Goal: Book appointment/travel/reservation

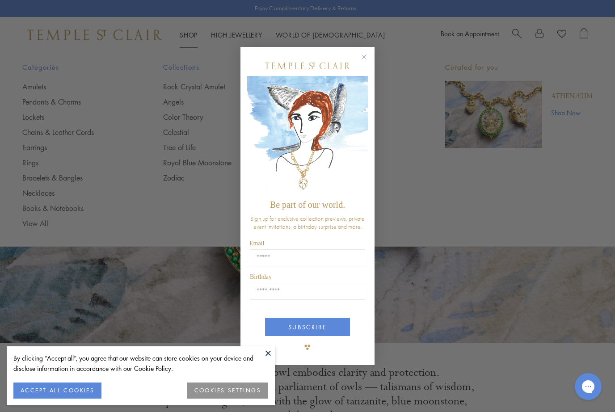
click at [362, 58] on circle "Close dialog" at bounding box center [364, 57] width 11 height 11
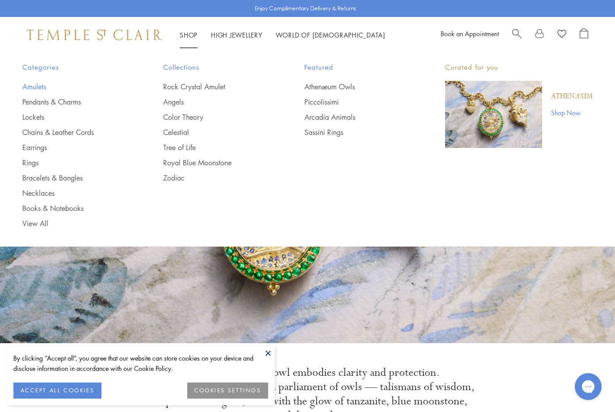
click at [28, 86] on link "Amulets" at bounding box center [74, 87] width 105 height 10
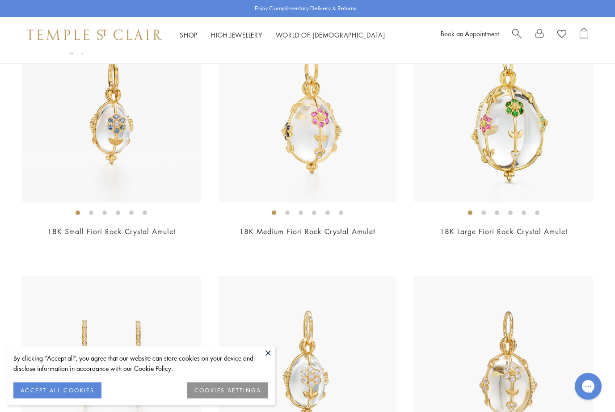
scroll to position [653, 0]
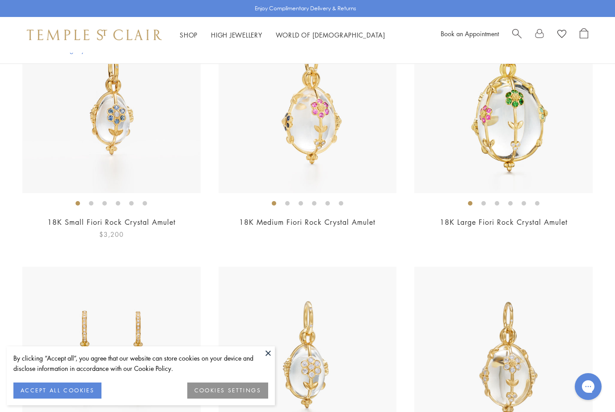
click at [126, 151] on img at bounding box center [111, 104] width 178 height 178
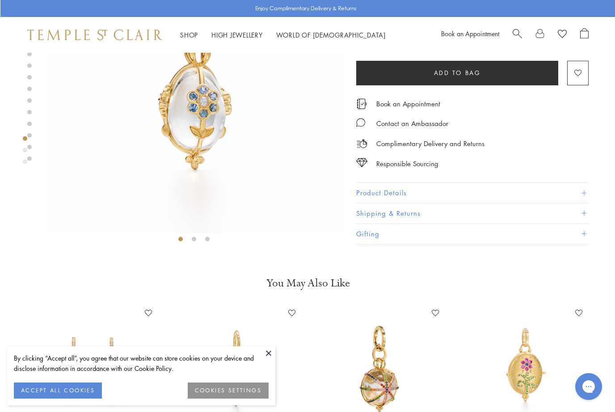
scroll to position [110, 0]
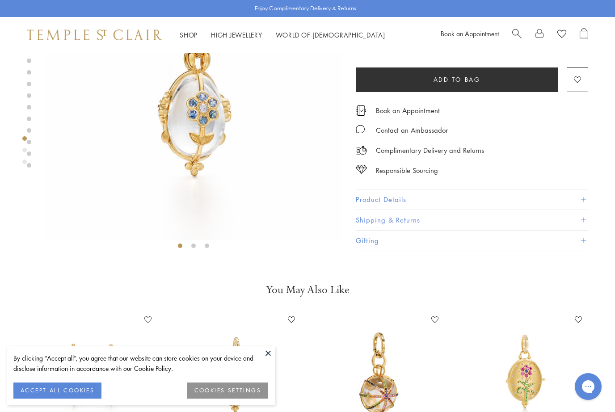
click at [195, 247] on li at bounding box center [193, 245] width 4 height 4
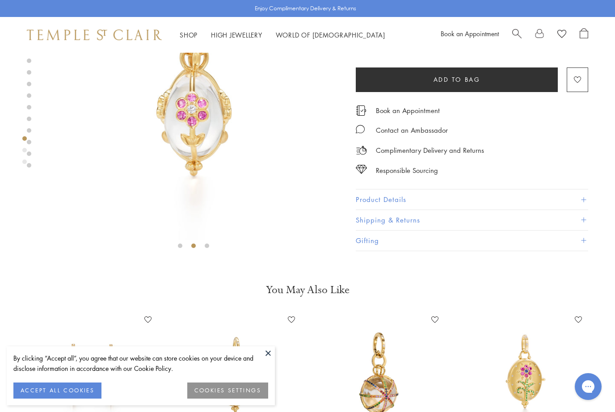
click at [212, 247] on div at bounding box center [193, 97] width 297 height 311
click at [422, 199] on button "Product Details" at bounding box center [472, 200] width 232 height 20
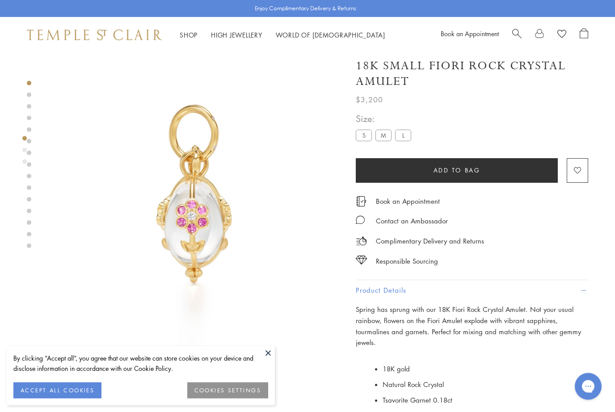
scroll to position [0, 0]
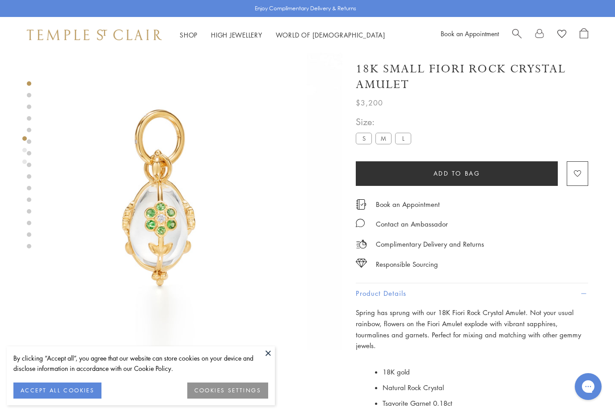
click at [271, 357] on div at bounding box center [193, 207] width 297 height 311
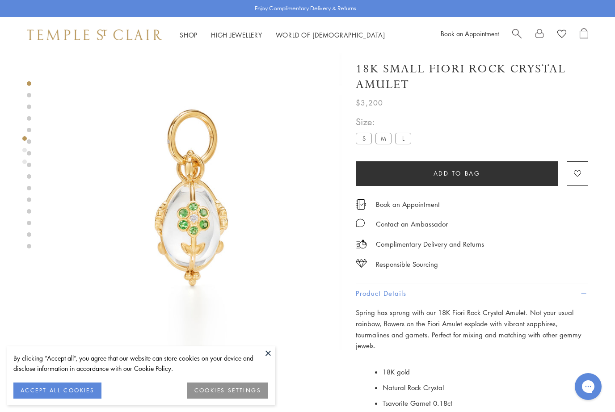
scroll to position [0, 0]
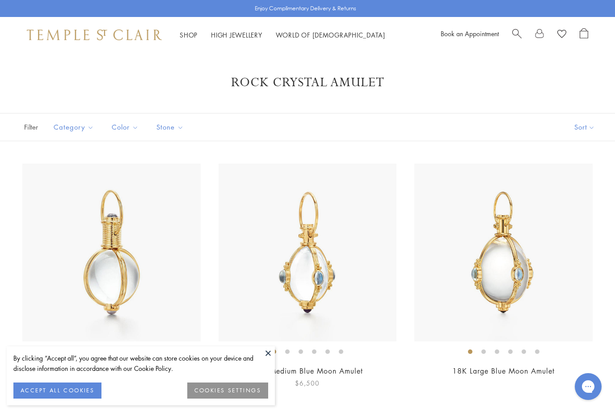
click at [286, 354] on li at bounding box center [287, 351] width 4 height 4
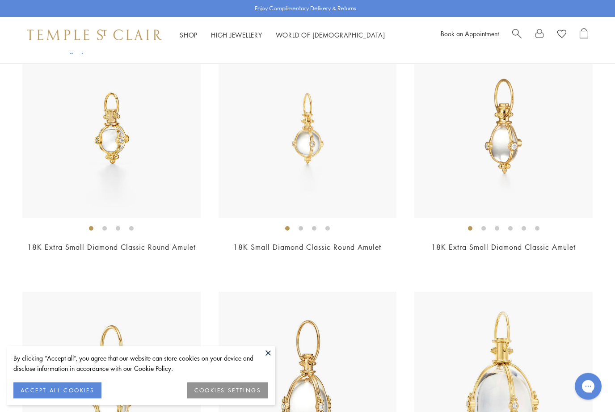
scroll to position [1886, 0]
click at [493, 163] on img at bounding box center [503, 129] width 178 height 178
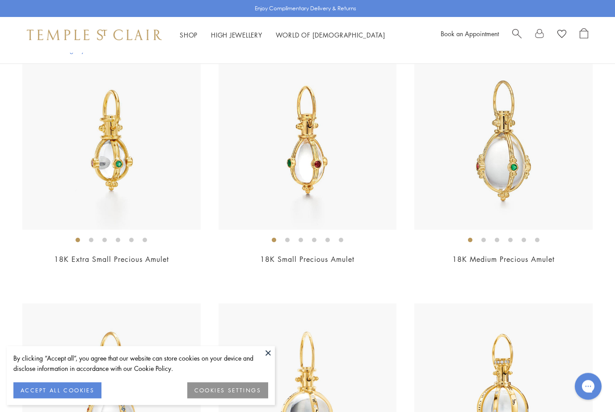
scroll to position [2629, 0]
click at [142, 187] on img at bounding box center [111, 141] width 178 height 178
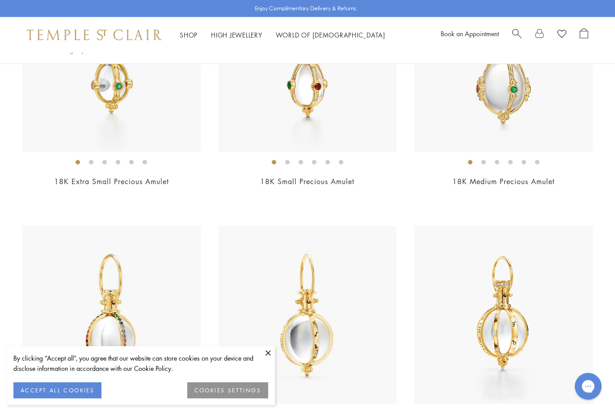
scroll to position [2707, 0]
click at [192, 38] on link "Shop Shop" at bounding box center [189, 34] width 18 height 9
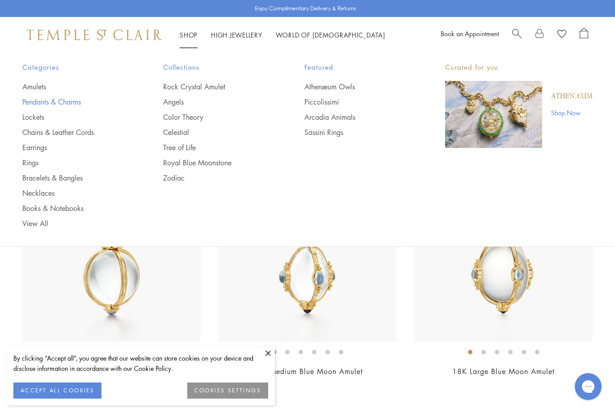
click at [63, 104] on link "Pendants & Charms" at bounding box center [74, 102] width 105 height 10
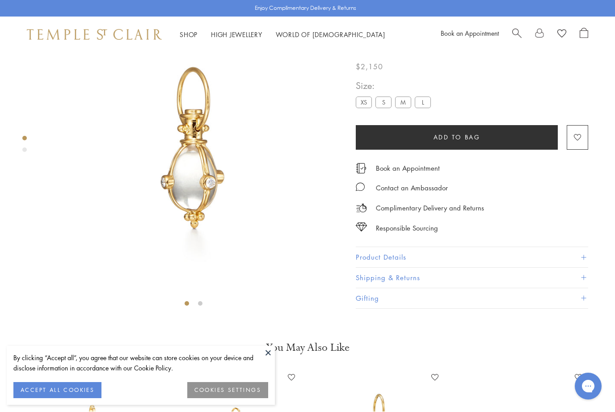
scroll to position [53, 0]
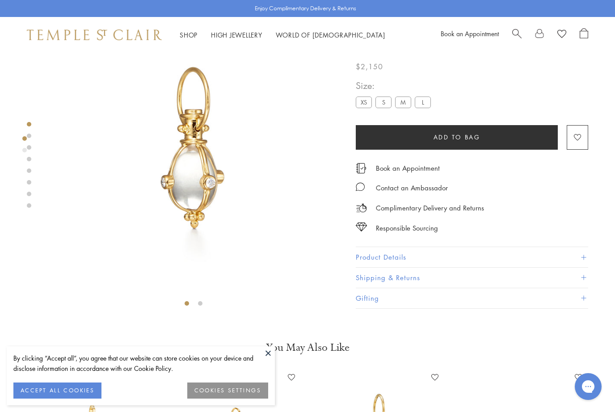
click at [391, 262] on button "Product Details" at bounding box center [472, 257] width 232 height 20
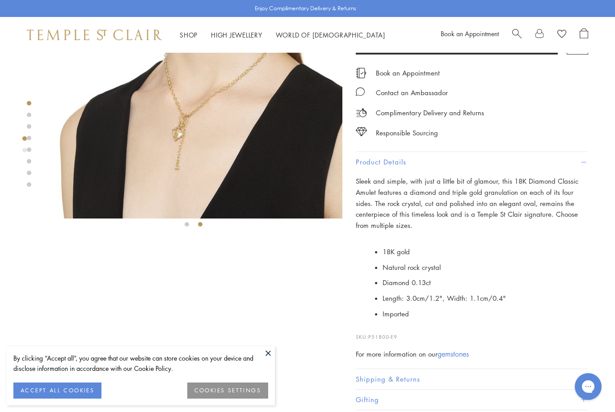
scroll to position [132, 0]
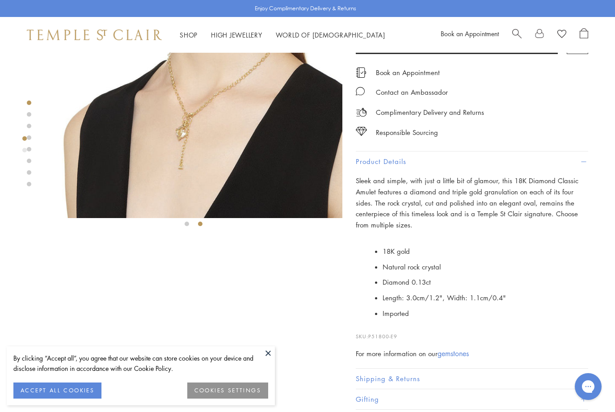
click at [190, 172] on img at bounding box center [196, 68] width 297 height 297
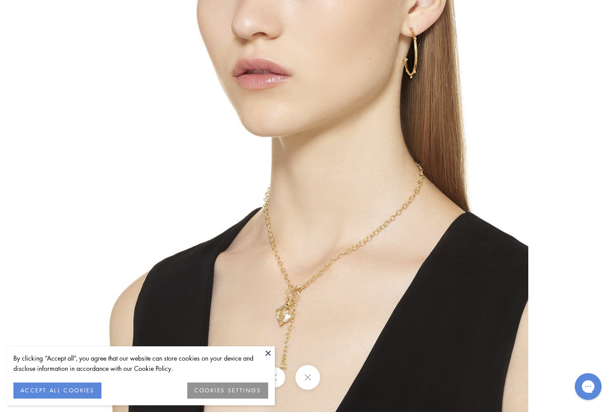
click at [273, 360] on button at bounding box center [267, 352] width 13 height 13
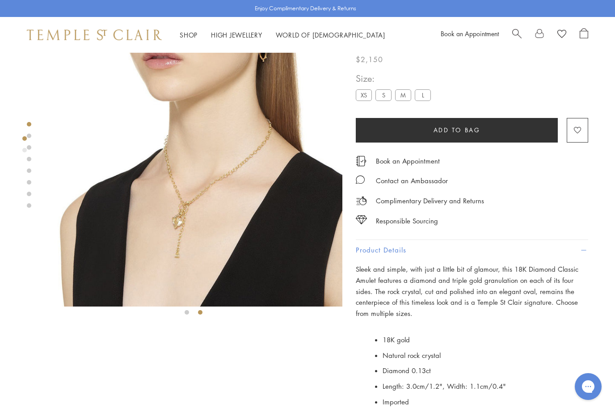
scroll to position [0, 0]
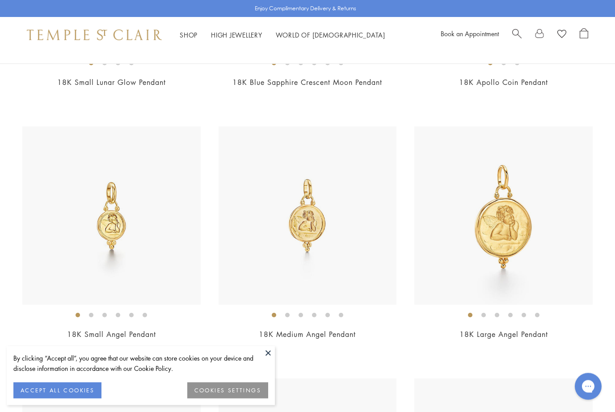
scroll to position [1044, 0]
click at [139, 250] on img at bounding box center [111, 215] width 178 height 178
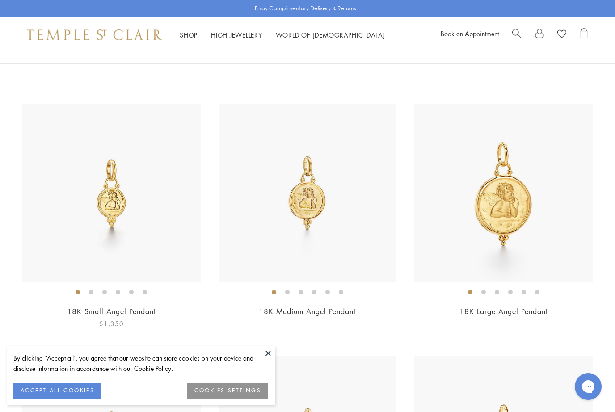
scroll to position [1067, 0]
click at [139, 243] on img at bounding box center [111, 193] width 178 height 178
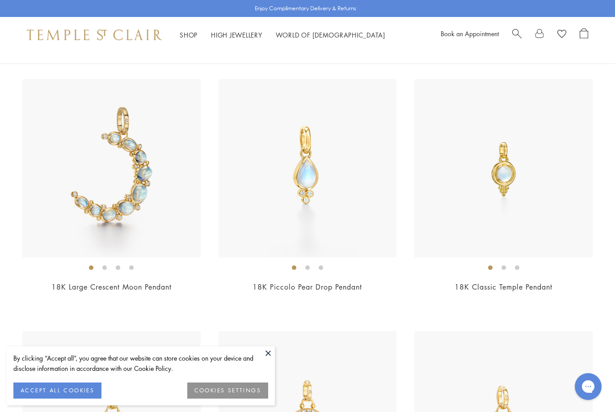
scroll to position [3378, 0]
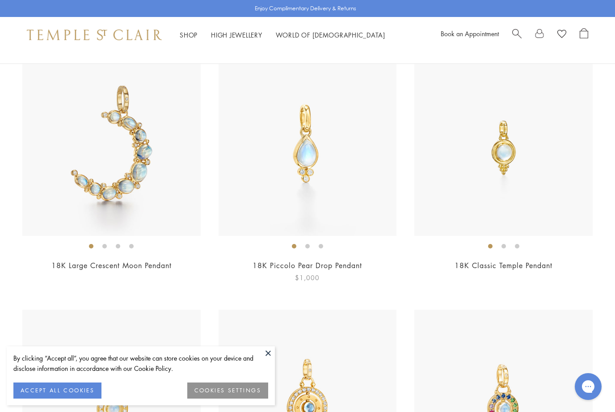
click at [305, 224] on img at bounding box center [307, 147] width 178 height 178
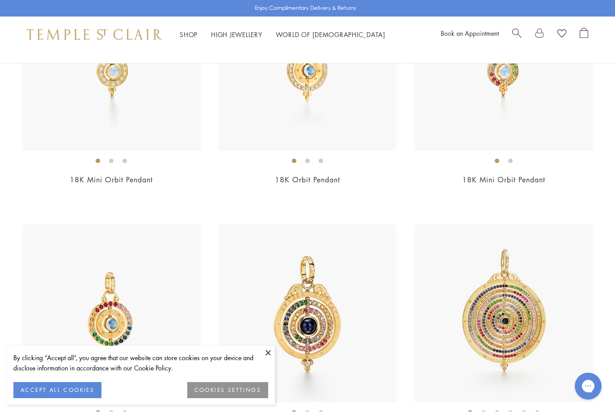
scroll to position [3716, 0]
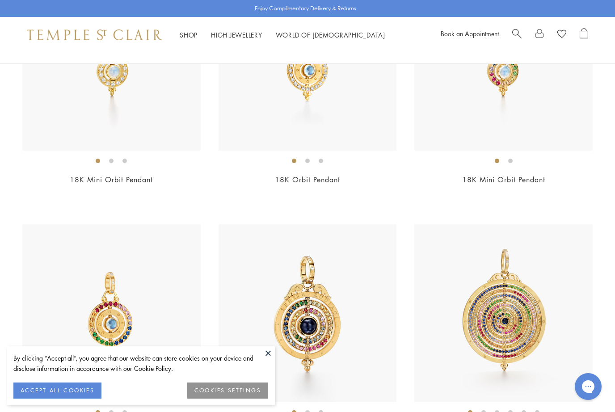
click at [269, 354] on button at bounding box center [267, 352] width 13 height 13
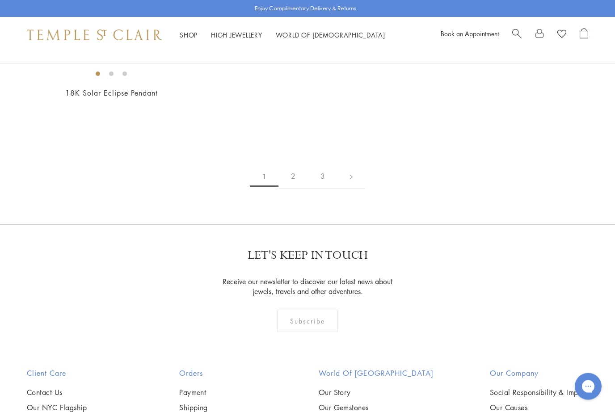
scroll to position [5562, 0]
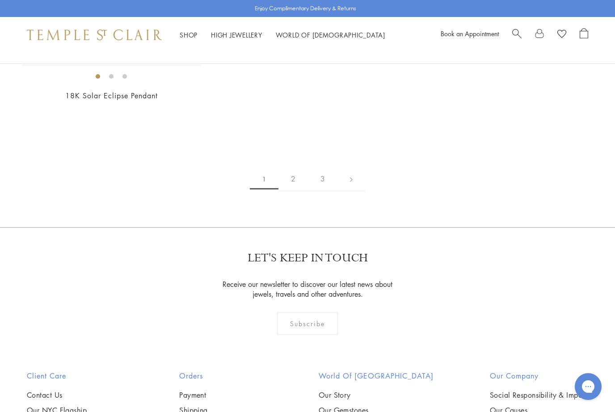
click at [288, 175] on link "2" at bounding box center [292, 179] width 29 height 25
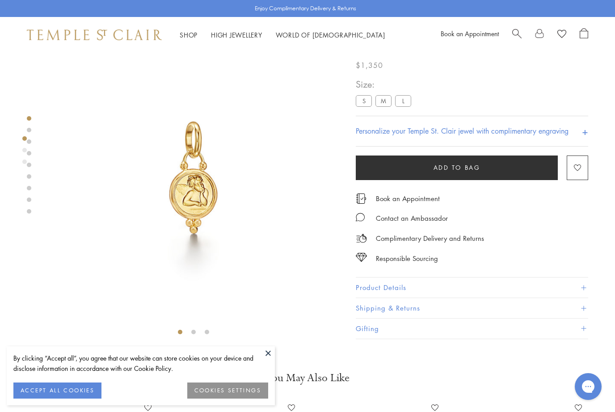
scroll to position [34, 0]
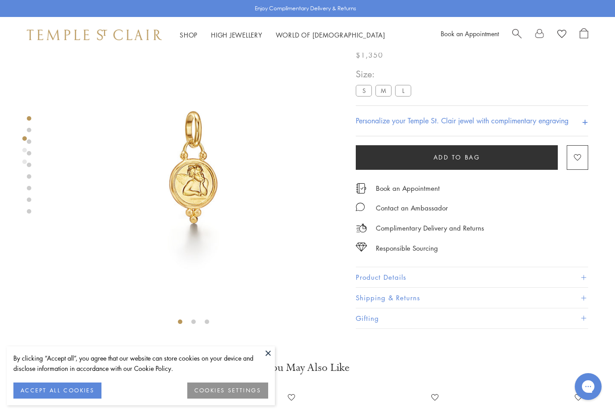
click at [395, 280] on button "Product Details" at bounding box center [472, 278] width 232 height 20
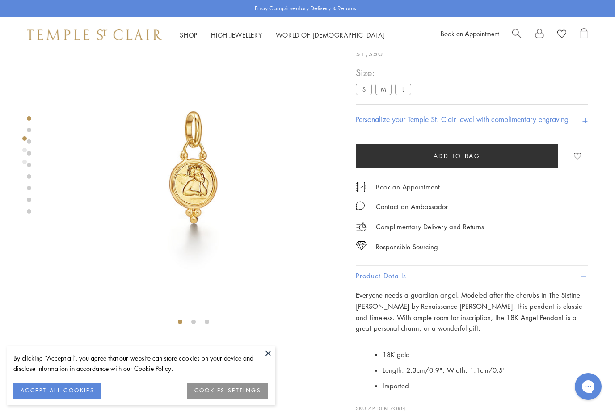
scroll to position [0, 0]
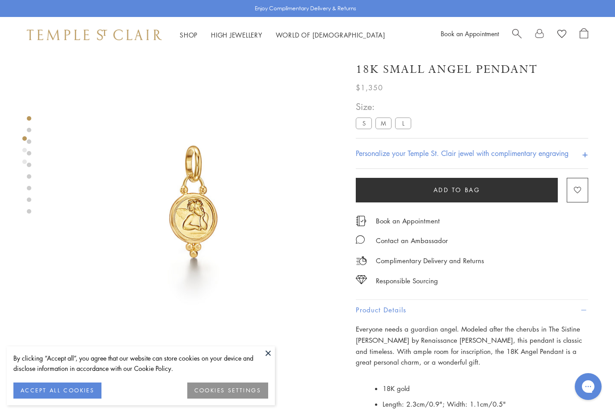
click at [306, 301] on img at bounding box center [193, 201] width 297 height 297
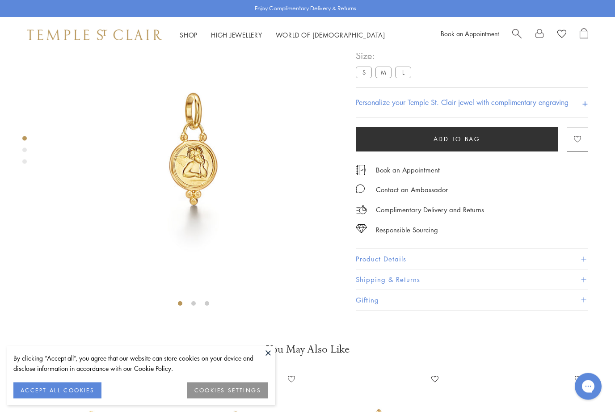
scroll to position [53, 0]
click at [360, 269] on button "Product Details" at bounding box center [472, 259] width 232 height 20
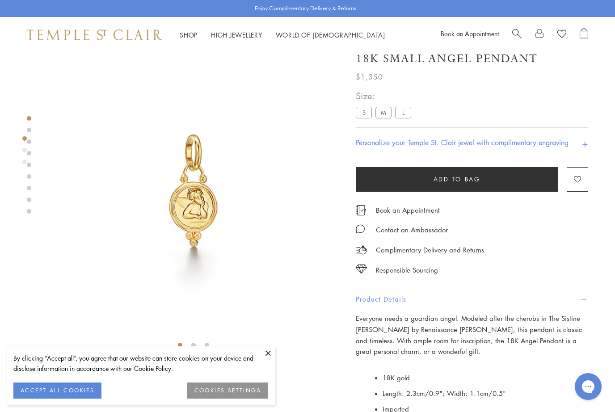
scroll to position [0, 0]
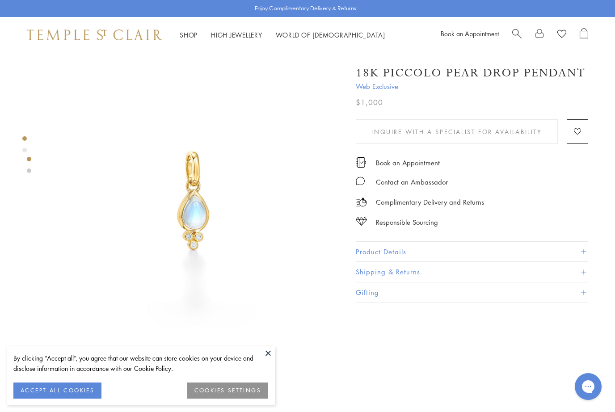
click at [504, 253] on button "Product Details" at bounding box center [472, 252] width 232 height 20
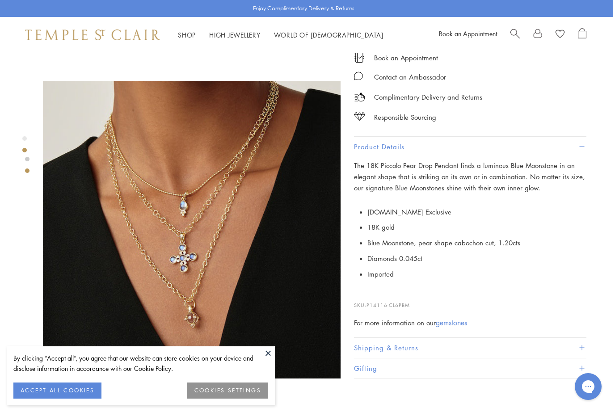
scroll to position [282, 2]
click at [374, 148] on button "Product Details" at bounding box center [470, 147] width 232 height 20
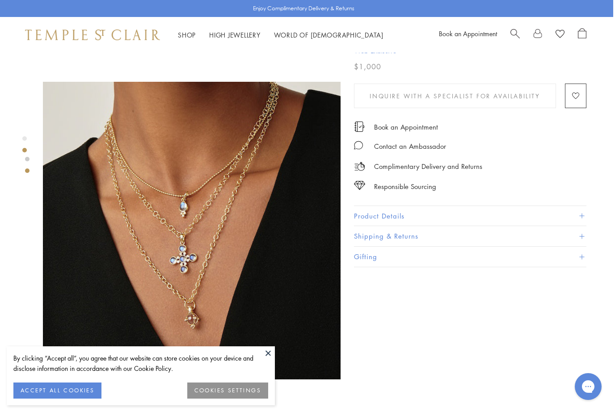
click at [372, 213] on button "Product Details" at bounding box center [470, 216] width 232 height 20
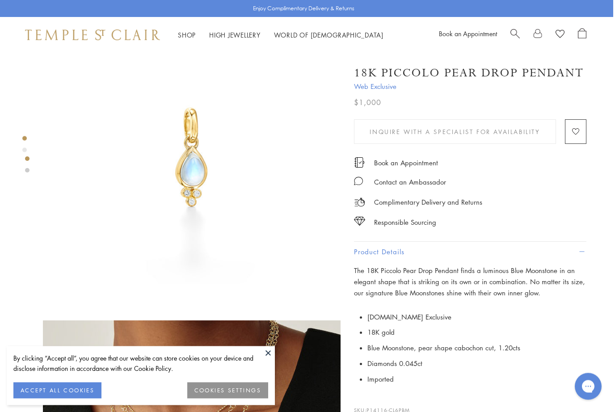
scroll to position [0, 2]
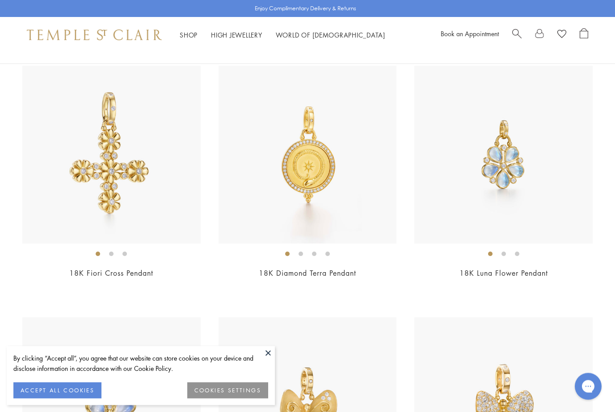
scroll to position [1357, 0]
click at [545, 199] on img at bounding box center [503, 155] width 178 height 178
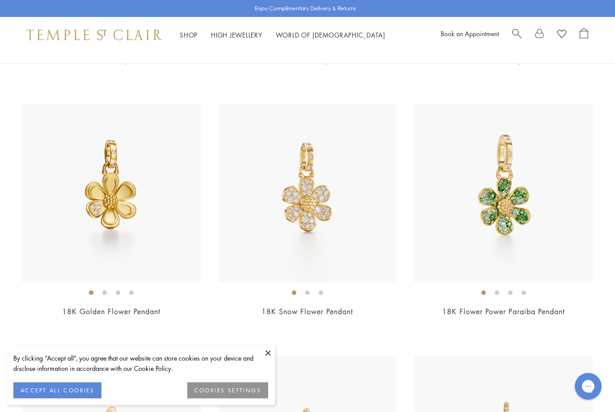
scroll to position [1822, 0]
click at [535, 221] on img at bounding box center [503, 193] width 178 height 178
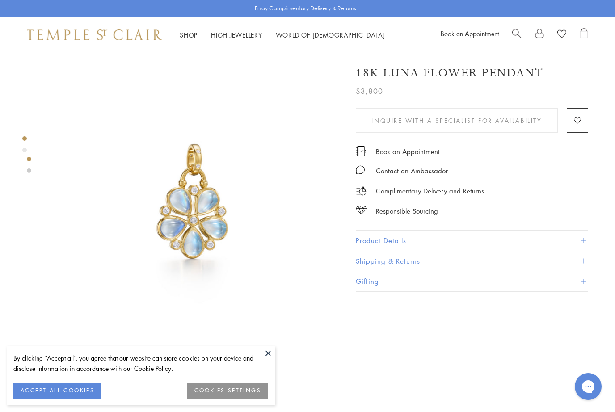
click at [549, 235] on button "Product Details" at bounding box center [472, 240] width 232 height 20
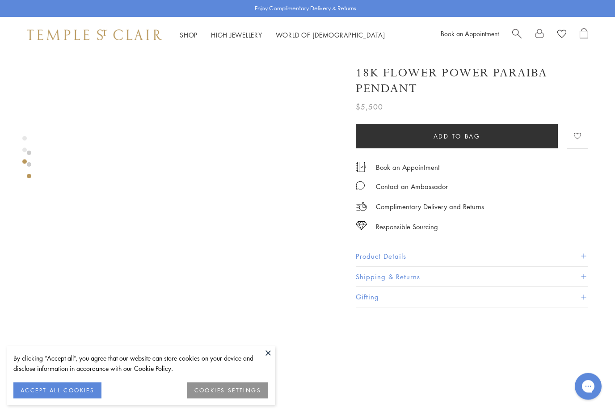
scroll to position [588, 0]
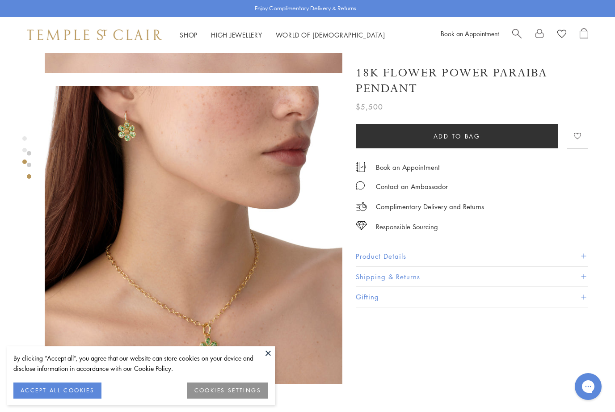
click at [584, 256] on button "Product Details" at bounding box center [472, 256] width 232 height 20
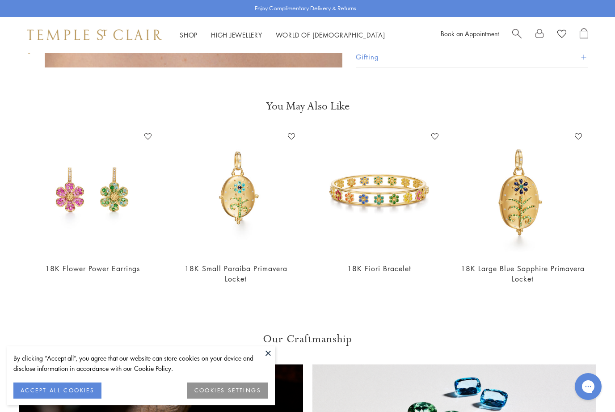
scroll to position [905, 0]
click at [416, 193] on img at bounding box center [379, 192] width 126 height 126
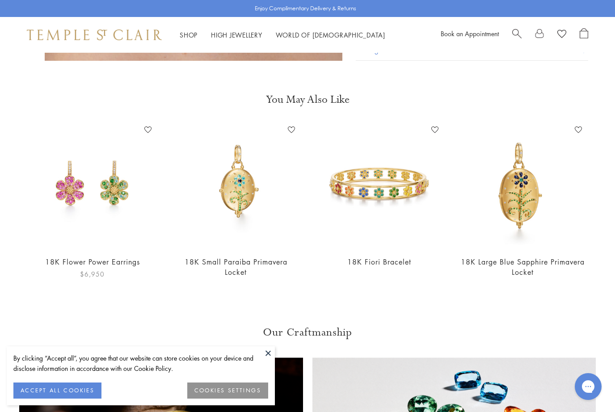
click at [60, 188] on img at bounding box center [92, 185] width 126 height 126
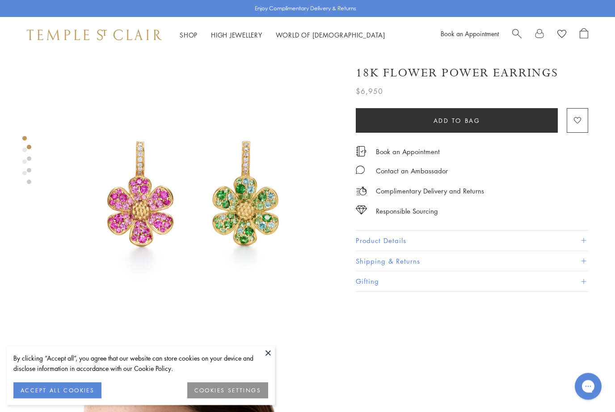
scroll to position [2, 0]
click at [583, 235] on button "Product Details" at bounding box center [472, 240] width 232 height 20
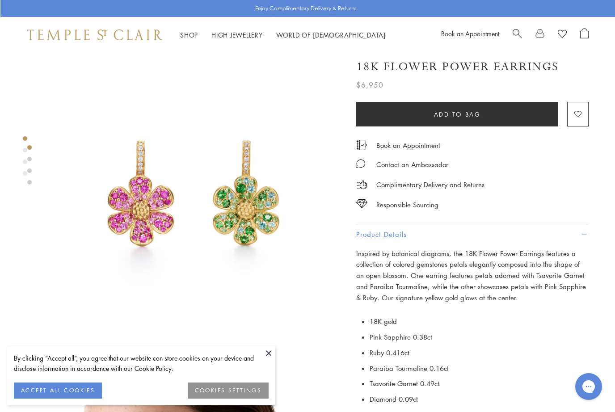
scroll to position [0, 0]
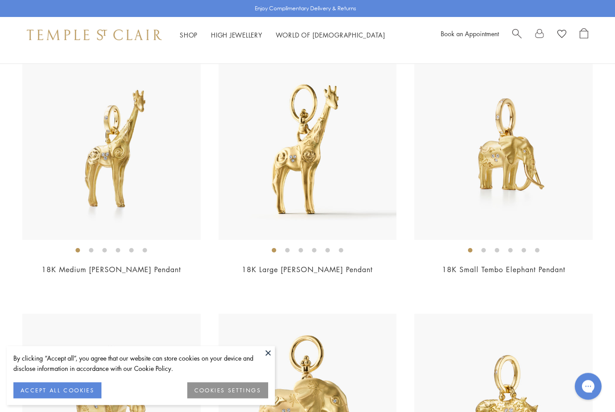
scroll to position [2871, 0]
click at [487, 188] on img at bounding box center [503, 151] width 178 height 178
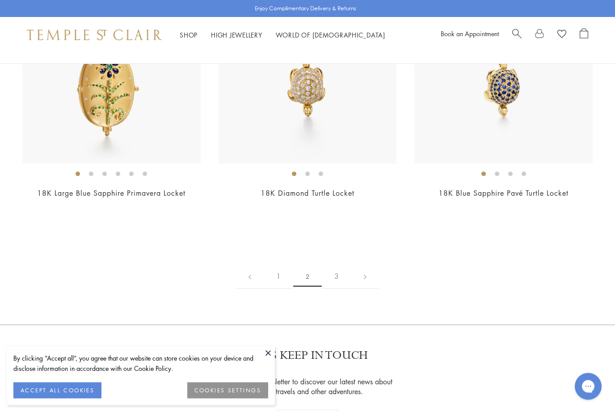
scroll to position [4709, 0]
click at [340, 272] on link "3" at bounding box center [336, 276] width 29 height 25
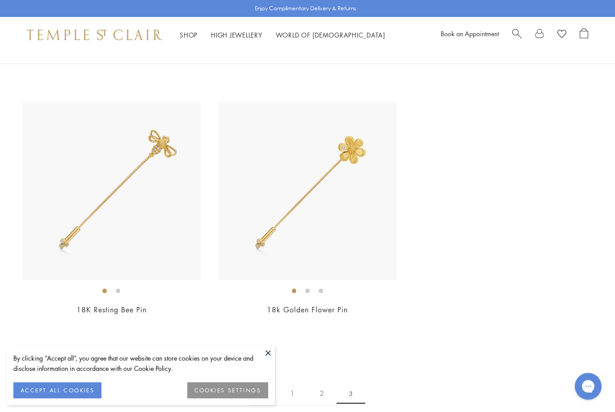
scroll to position [565, 0]
click at [345, 236] on img at bounding box center [307, 191] width 178 height 178
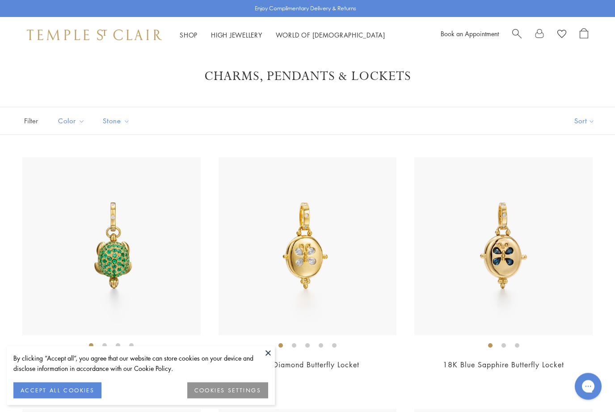
scroll to position [0, 0]
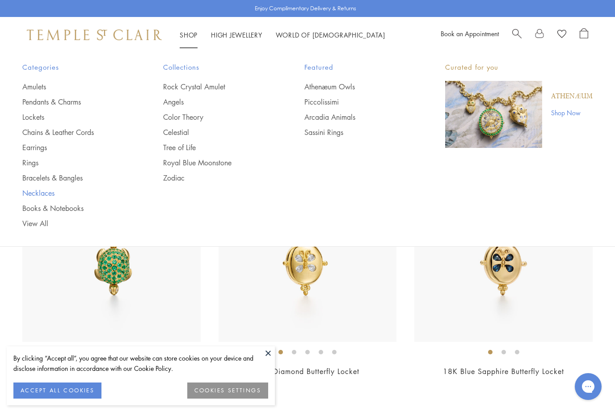
click at [45, 188] on link "Necklaces" at bounding box center [74, 193] width 105 height 10
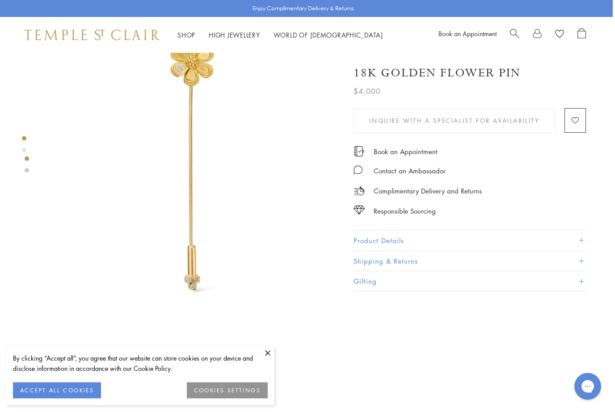
scroll to position [0, 2]
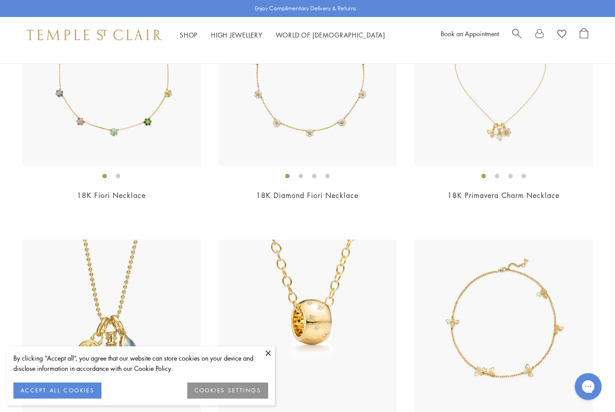
scroll to position [176, 0]
click at [530, 106] on img at bounding box center [503, 77] width 178 height 178
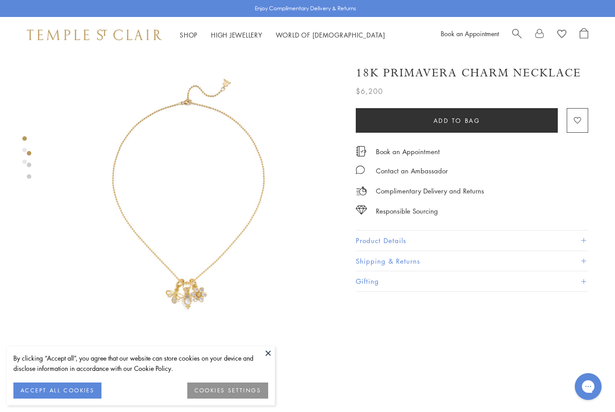
click at [423, 236] on button "Product Details" at bounding box center [472, 240] width 232 height 20
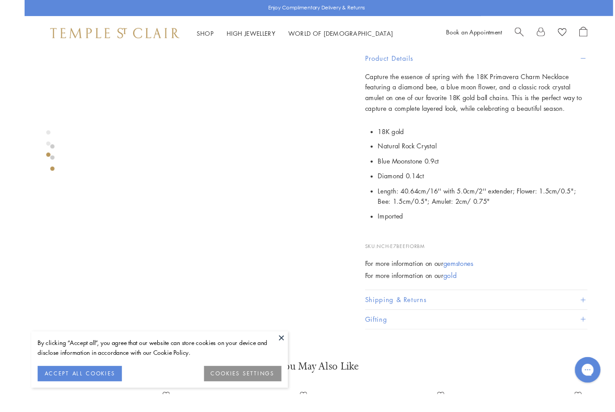
scroll to position [741, 2]
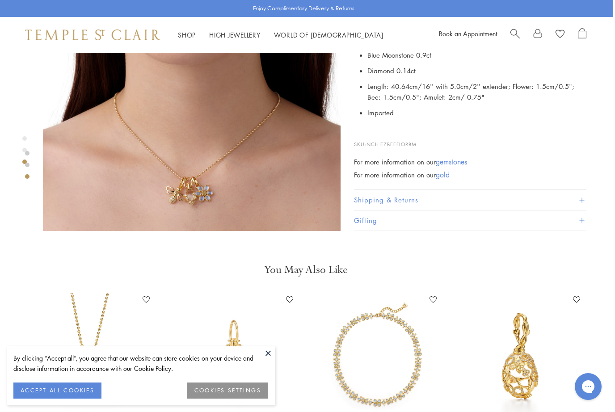
click at [78, 353] on img at bounding box center [91, 356] width 126 height 126
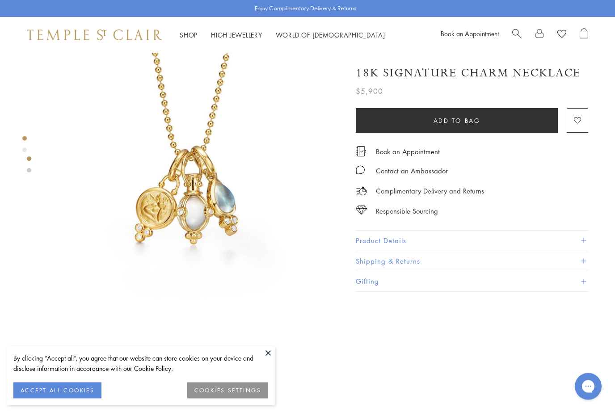
scroll to position [33, 0]
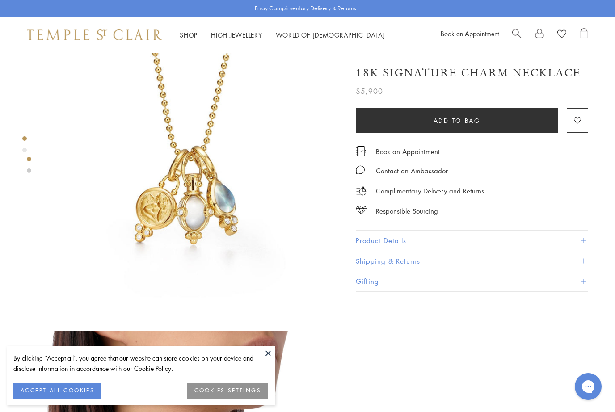
click at [382, 241] on button "Product Details" at bounding box center [472, 240] width 232 height 20
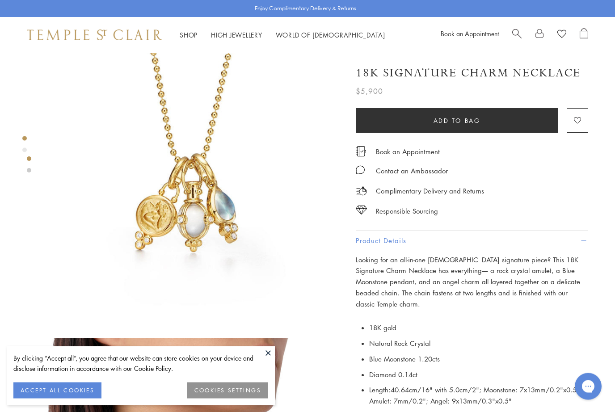
scroll to position [0, 0]
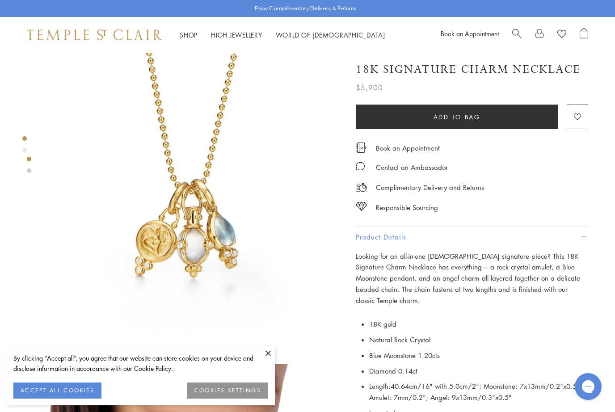
click at [193, 37] on link "Shop Shop" at bounding box center [189, 34] width 18 height 9
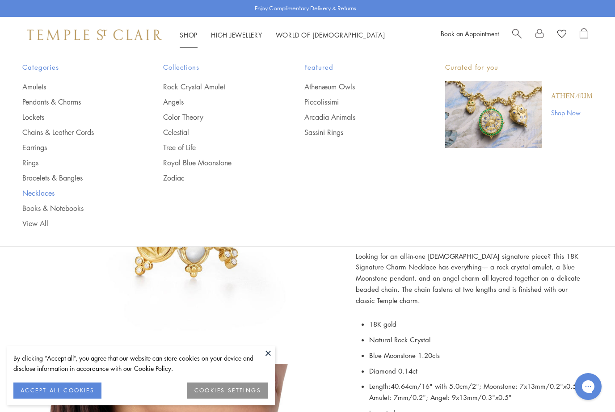
click at [45, 196] on link "Necklaces" at bounding box center [74, 193] width 105 height 10
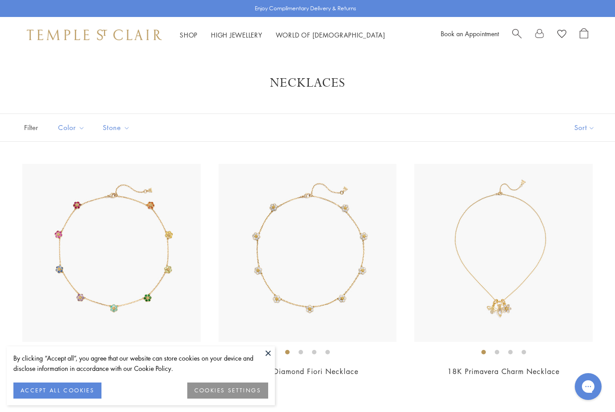
click at [579, 130] on button "Sort" at bounding box center [584, 127] width 61 height 27
click at [597, 133] on button "Sort" at bounding box center [584, 127] width 61 height 27
click at [579, 193] on button "Price, low to high" at bounding box center [569, 191] width 91 height 22
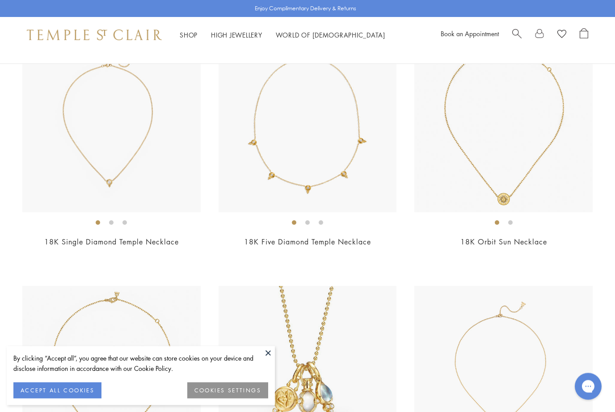
scroll to position [130, 0]
click at [127, 172] on img at bounding box center [111, 123] width 178 height 178
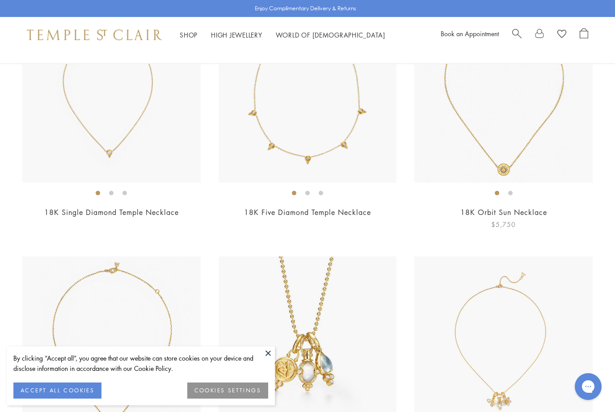
click at [483, 162] on img at bounding box center [503, 94] width 178 height 178
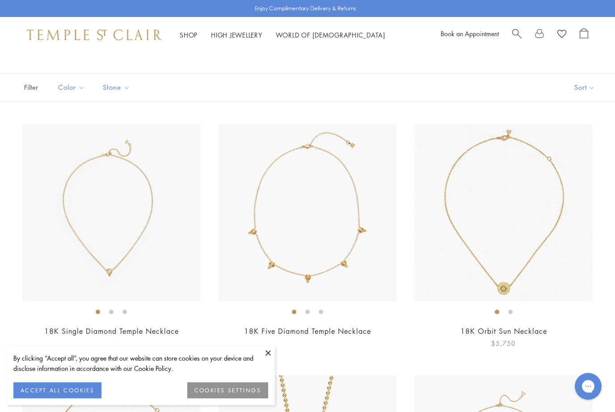
scroll to position [0, 0]
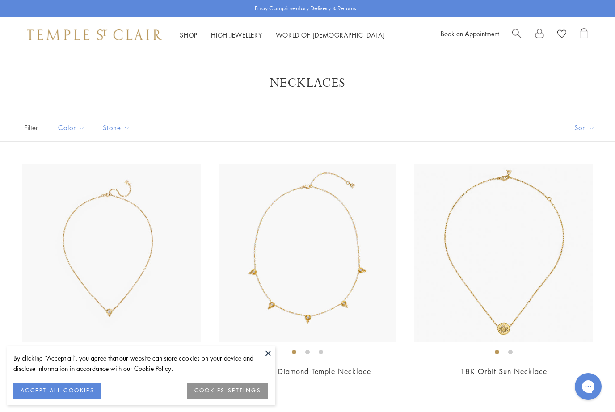
click at [583, 127] on button "Sort" at bounding box center [584, 127] width 61 height 27
click at [590, 132] on button "Sort" at bounding box center [584, 127] width 61 height 27
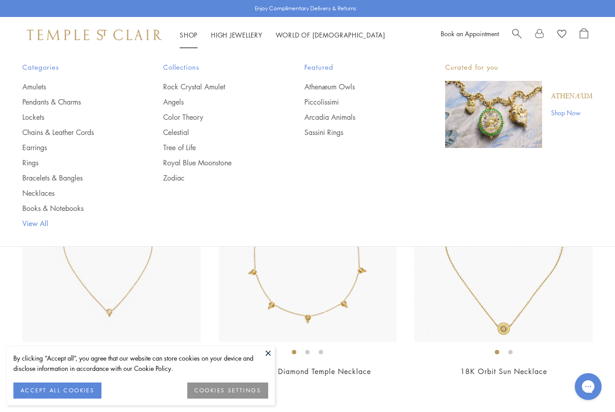
click at [45, 227] on link "View All" at bounding box center [74, 223] width 105 height 10
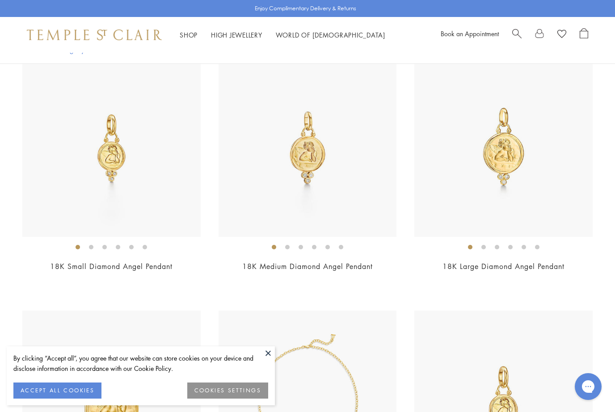
scroll to position [125, 0]
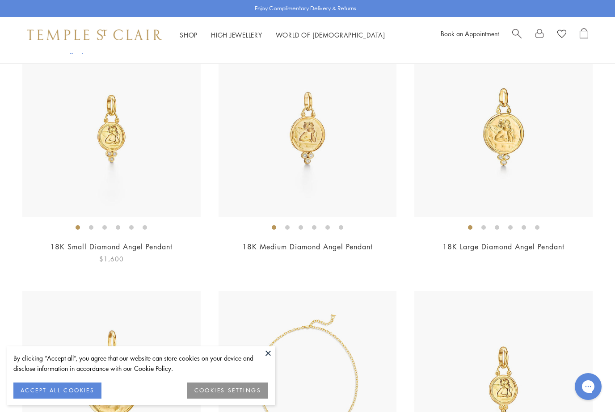
click at [133, 184] on img at bounding box center [111, 128] width 178 height 178
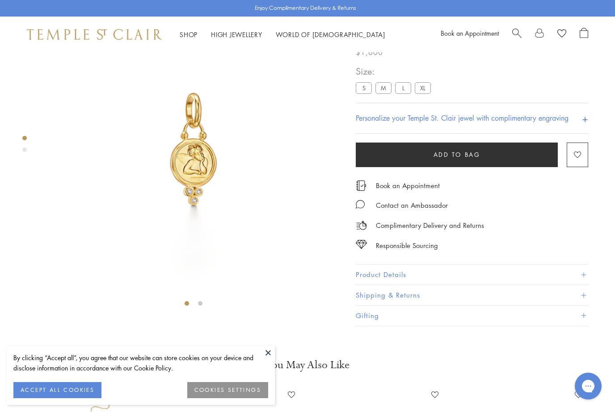
scroll to position [53, 0]
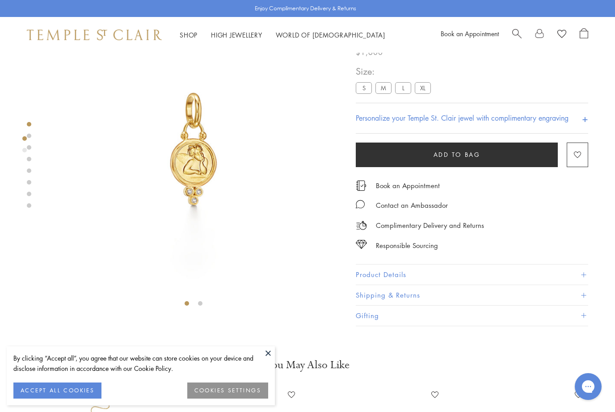
click at [397, 279] on button "Product Details" at bounding box center [472, 275] width 232 height 20
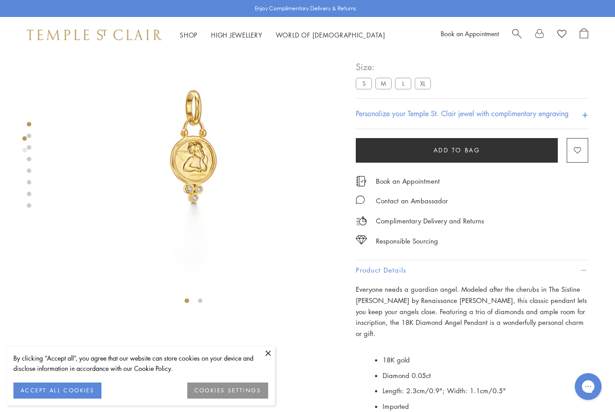
scroll to position [55, 0]
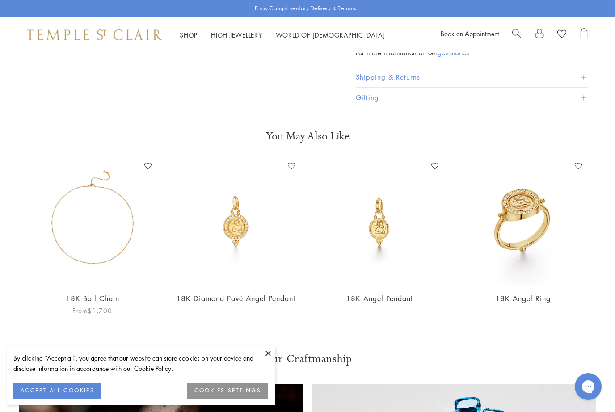
click at [104, 252] on img at bounding box center [92, 222] width 126 height 126
click at [103, 225] on img at bounding box center [92, 222] width 126 height 126
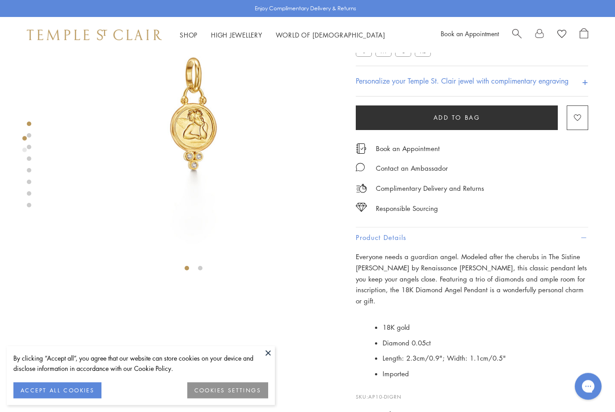
scroll to position [0, 0]
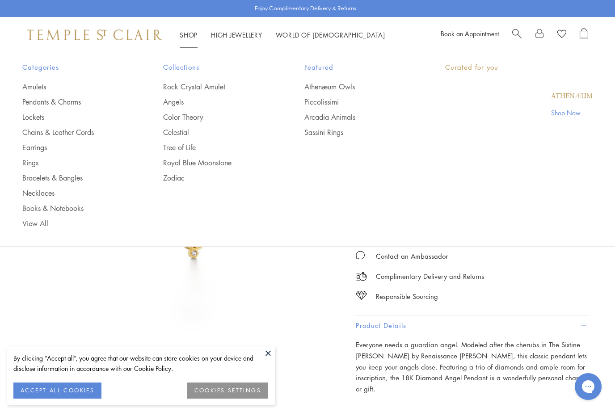
click at [191, 33] on link "Shop Shop" at bounding box center [189, 34] width 18 height 9
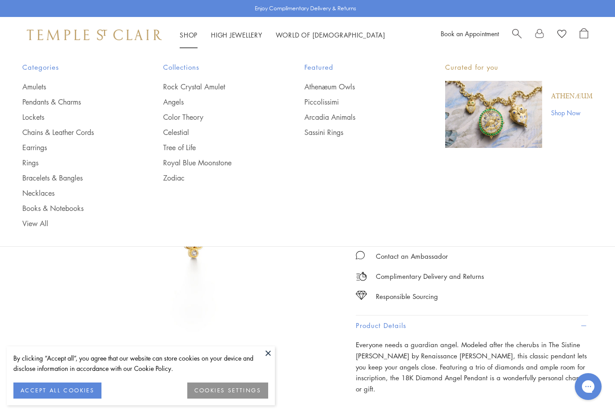
click at [313, 32] on link "World of Temple World of Temple" at bounding box center [330, 34] width 109 height 9
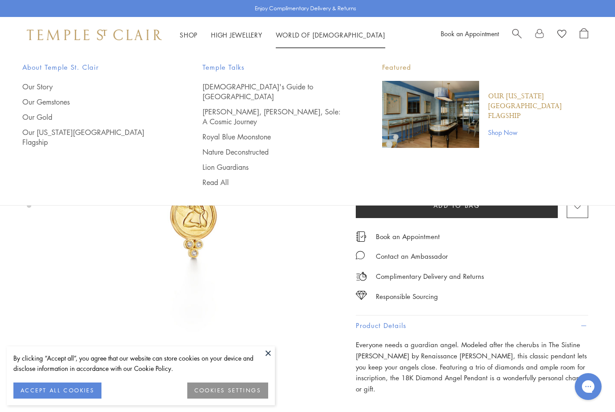
click at [507, 109] on p "Our [US_STATE][GEOGRAPHIC_DATA] Flagship" at bounding box center [540, 106] width 105 height 29
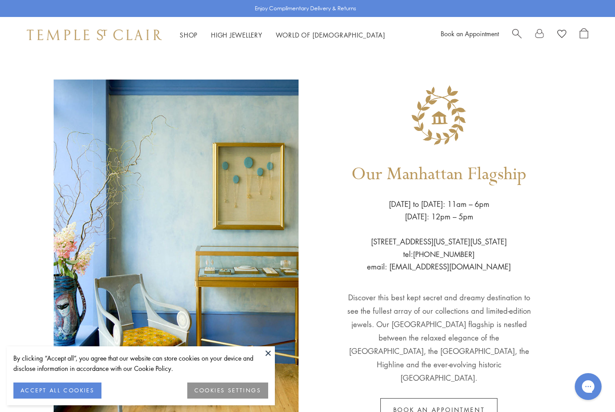
click at [576, 170] on div "Our Manhattan Flagship Wednesday to Saturday: 11am – 6pm Sunday: 12pm – 5pm 803…" at bounding box center [307, 253] width 615 height 400
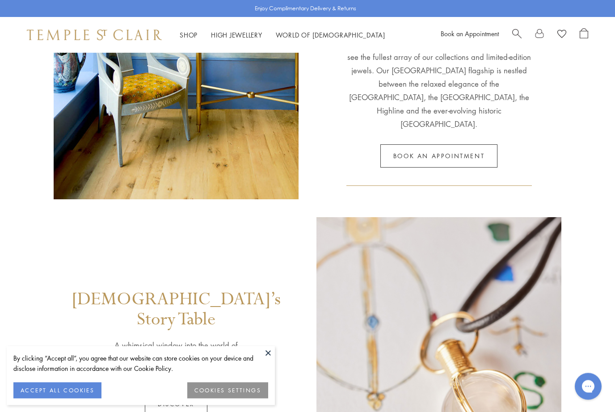
scroll to position [238, 0]
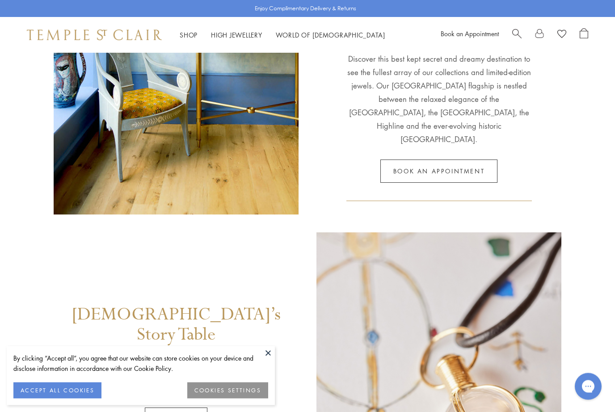
click at [466, 160] on link "Book an appointment" at bounding box center [438, 171] width 117 height 23
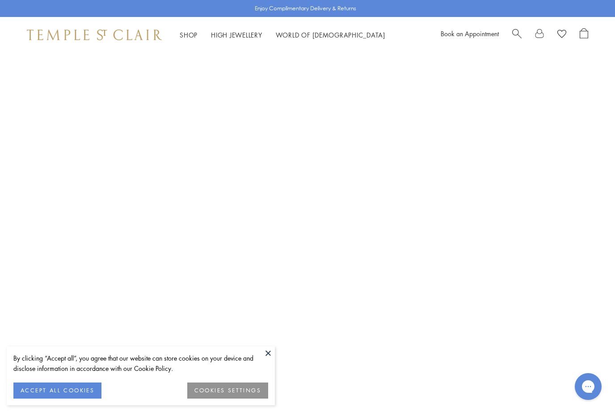
scroll to position [113, 0]
